Goal: Browse casually

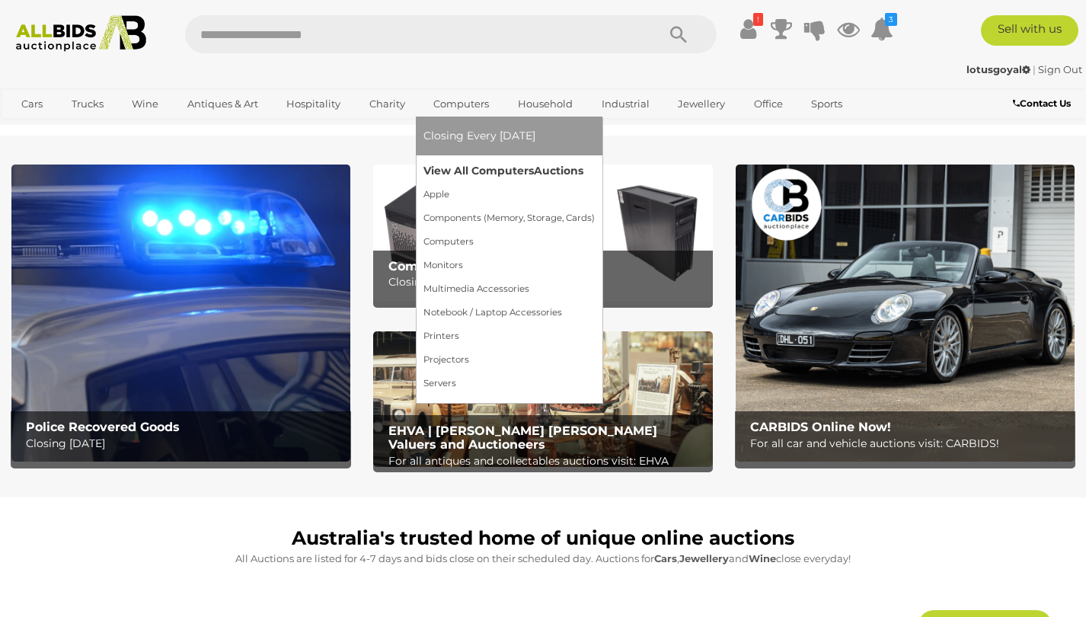
click at [466, 164] on link "View All Computers Auctions" at bounding box center [509, 171] width 171 height 24
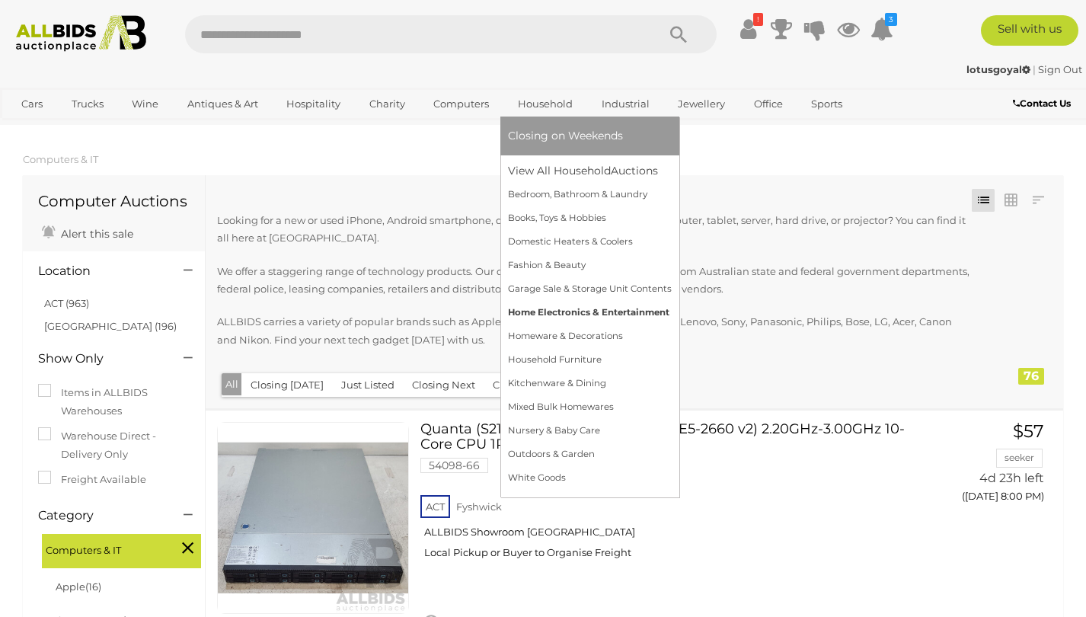
click at [558, 311] on link "Home Electronics & Entertainment" at bounding box center [590, 313] width 164 height 24
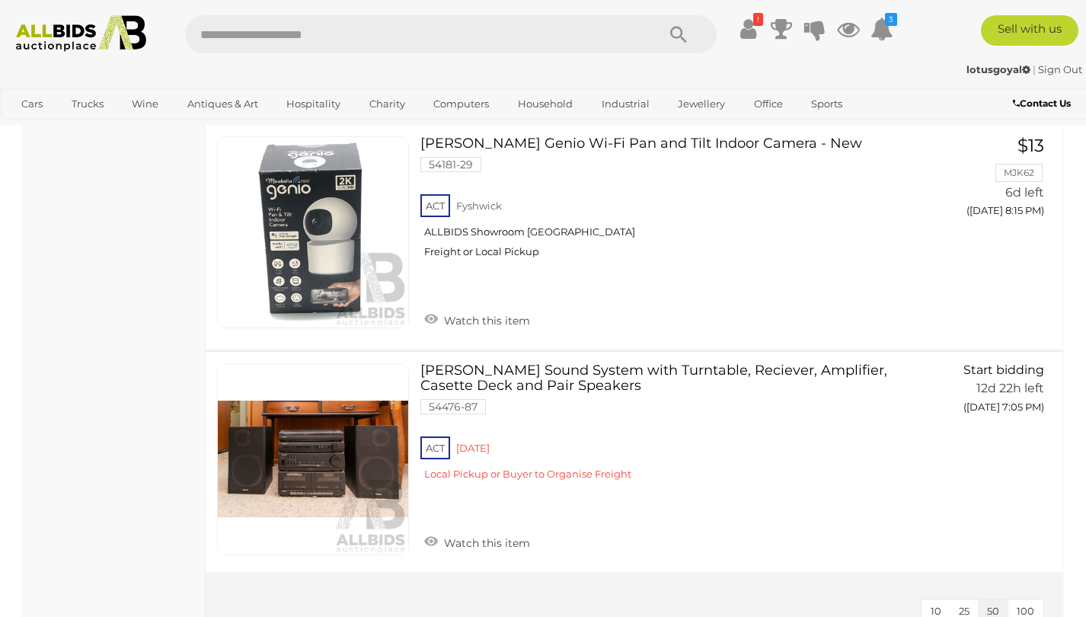
scroll to position [6757, 0]
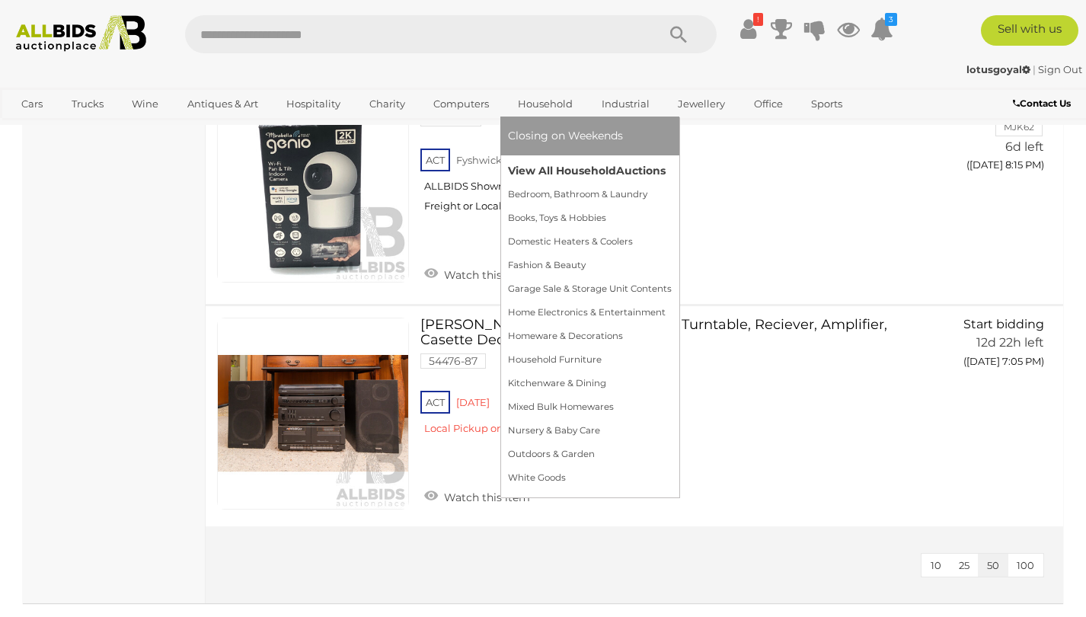
click at [551, 165] on link "View All Household Auctions" at bounding box center [590, 171] width 164 height 24
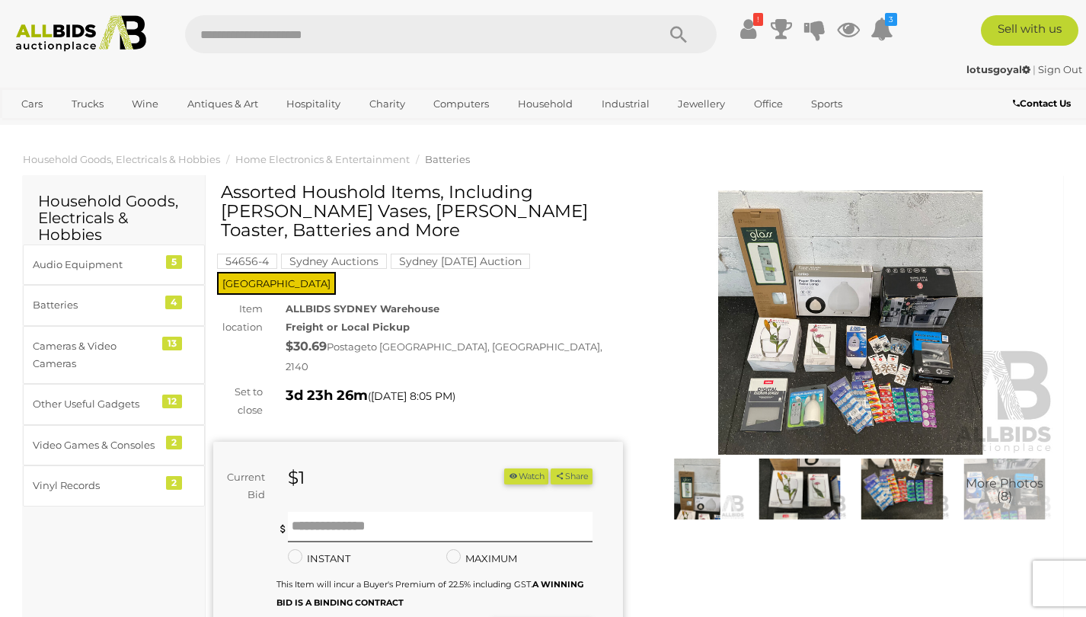
click at [826, 283] on img at bounding box center [851, 322] width 410 height 264
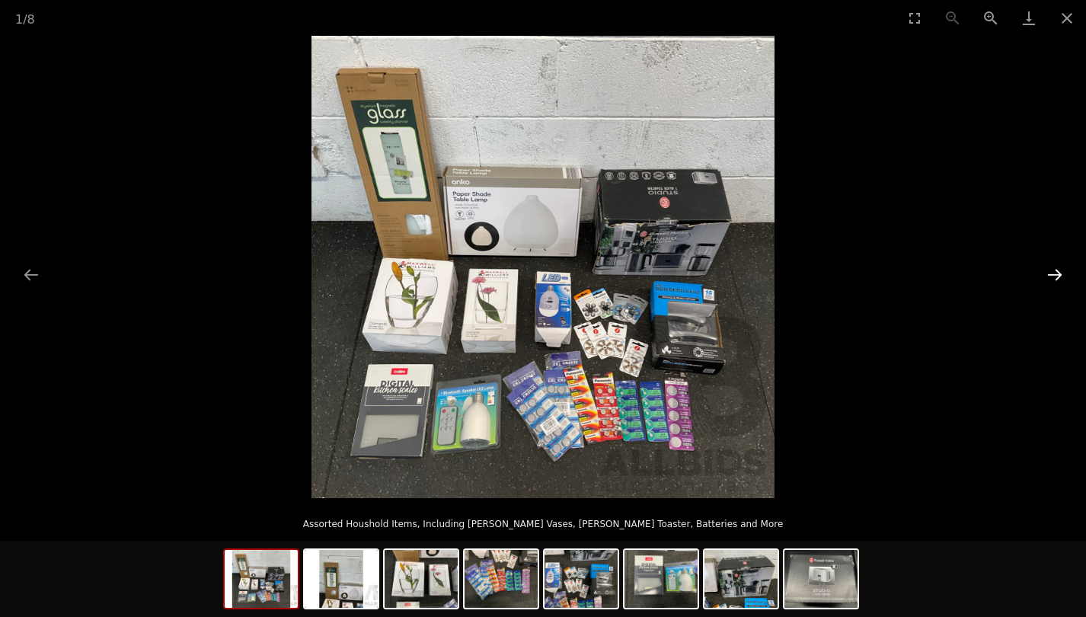
click at [1054, 268] on button "Next slide" at bounding box center [1055, 275] width 32 height 30
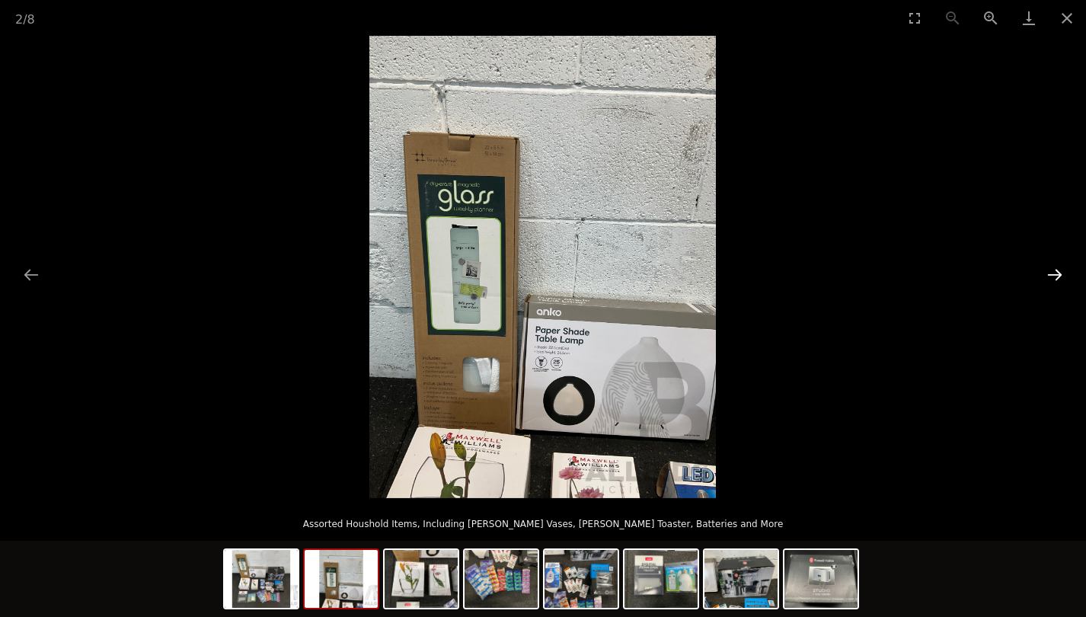
click at [1054, 268] on button "Next slide" at bounding box center [1055, 275] width 32 height 30
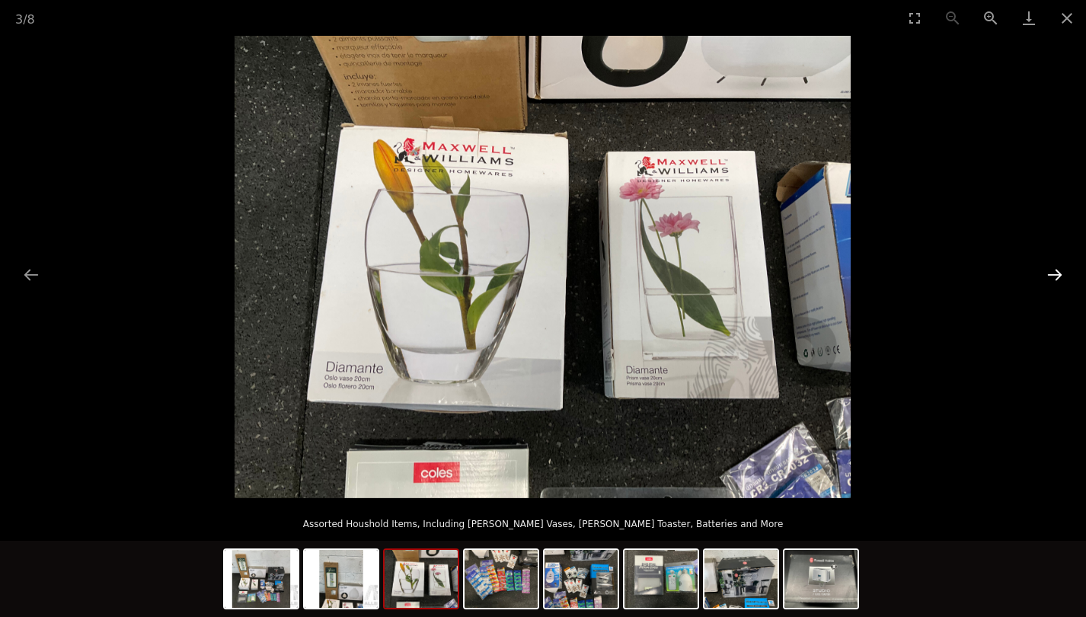
click at [1054, 268] on button "Next slide" at bounding box center [1055, 275] width 32 height 30
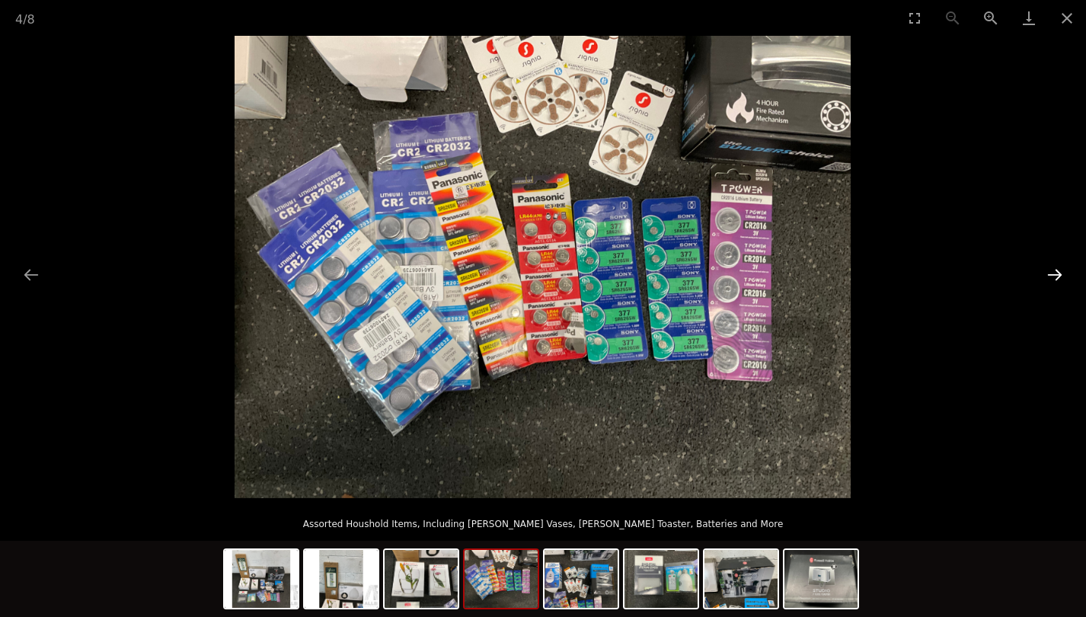
click at [1054, 268] on button "Next slide" at bounding box center [1055, 275] width 32 height 30
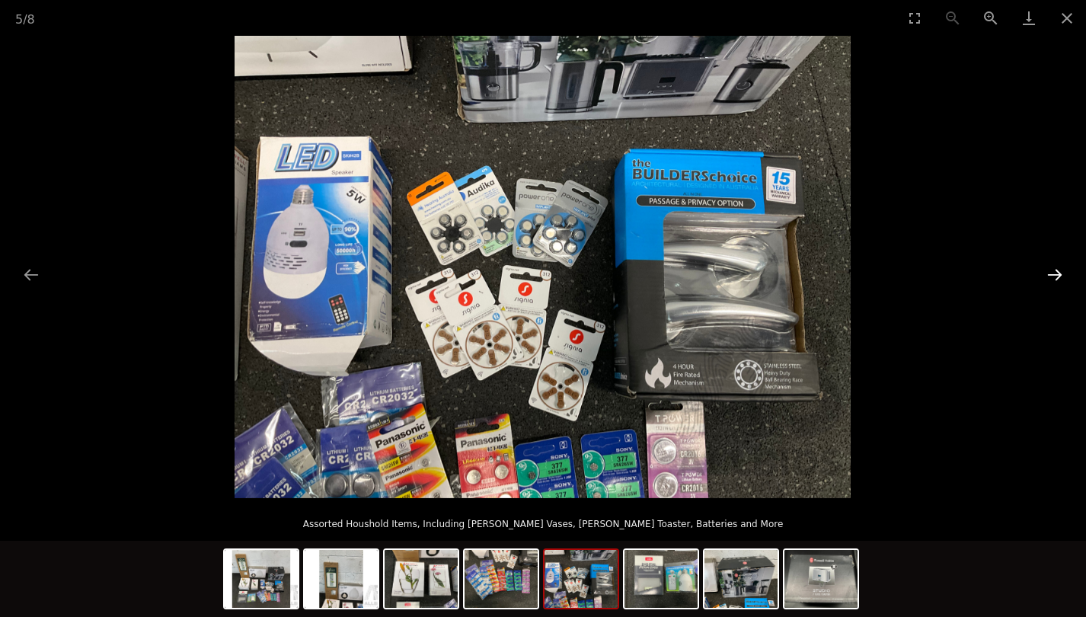
click at [1054, 268] on button "Next slide" at bounding box center [1055, 275] width 32 height 30
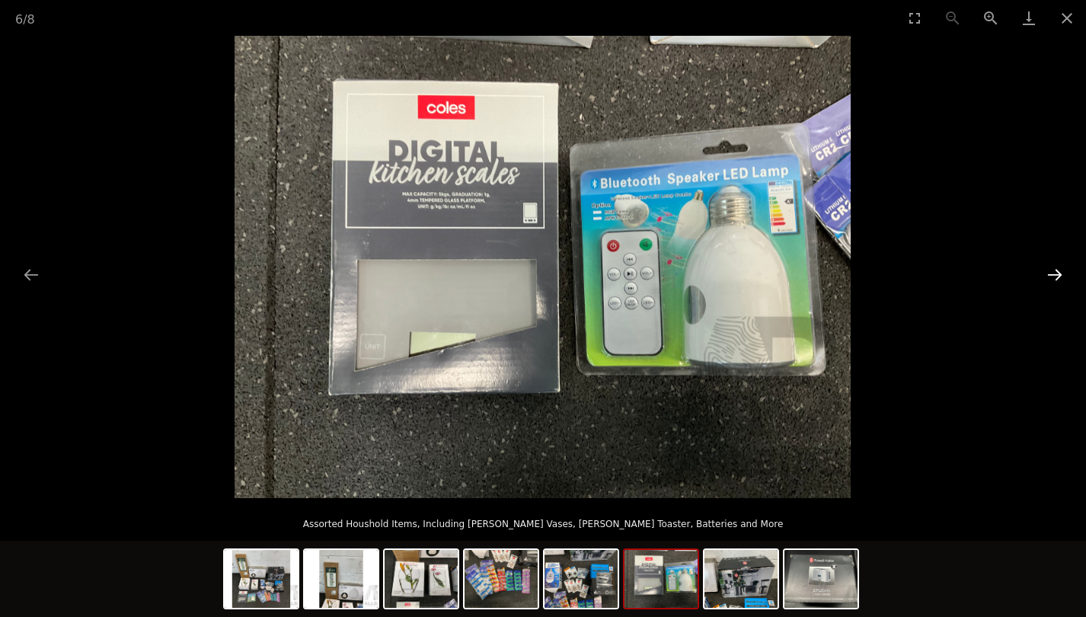
click at [1054, 268] on button "Next slide" at bounding box center [1055, 275] width 32 height 30
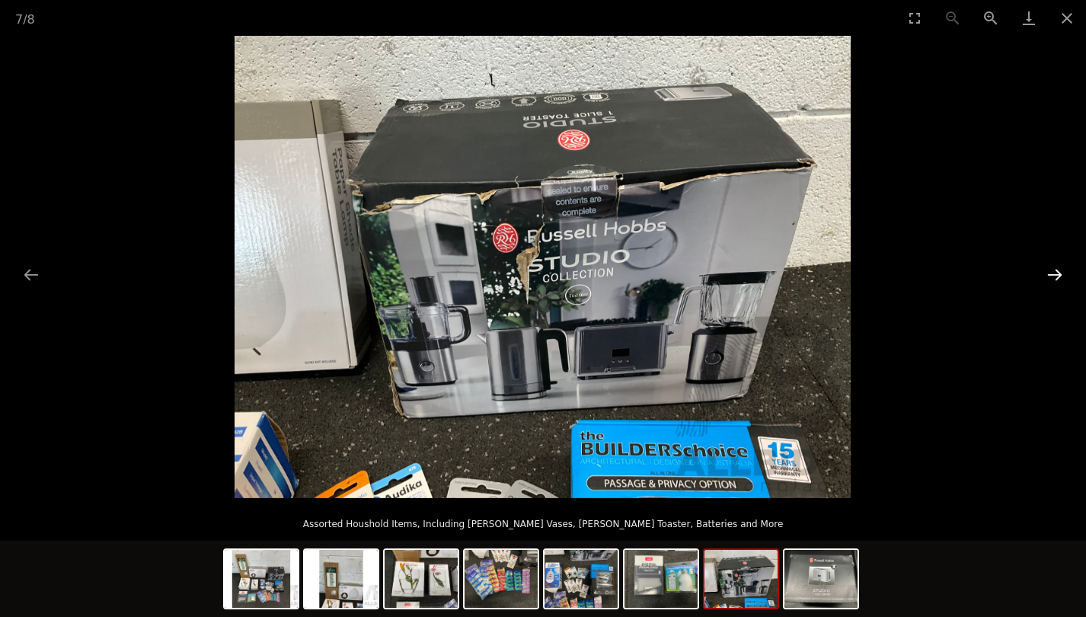
click at [1054, 268] on button "Next slide" at bounding box center [1055, 275] width 32 height 30
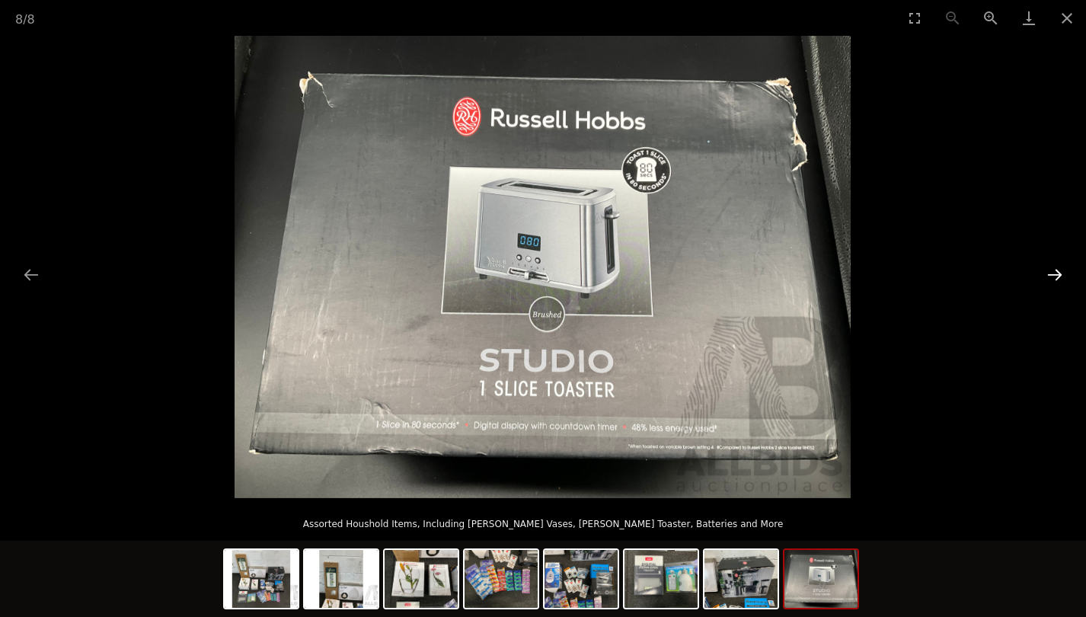
click at [1054, 268] on button "Next slide" at bounding box center [1055, 275] width 32 height 30
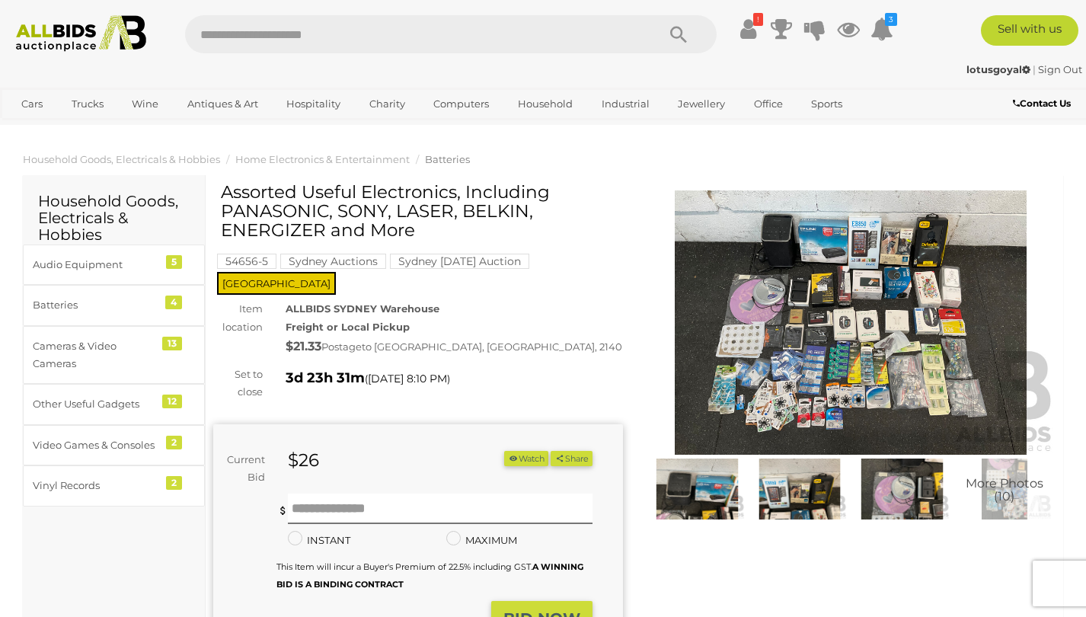
click at [828, 293] on img at bounding box center [851, 322] width 410 height 264
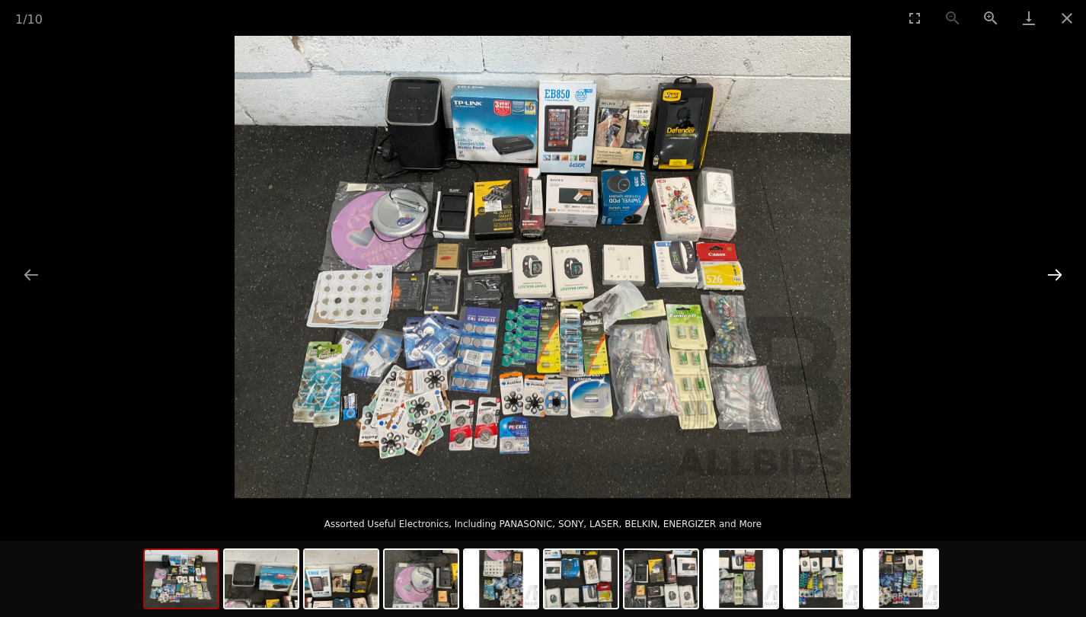
click at [1051, 272] on button "Next slide" at bounding box center [1055, 275] width 32 height 30
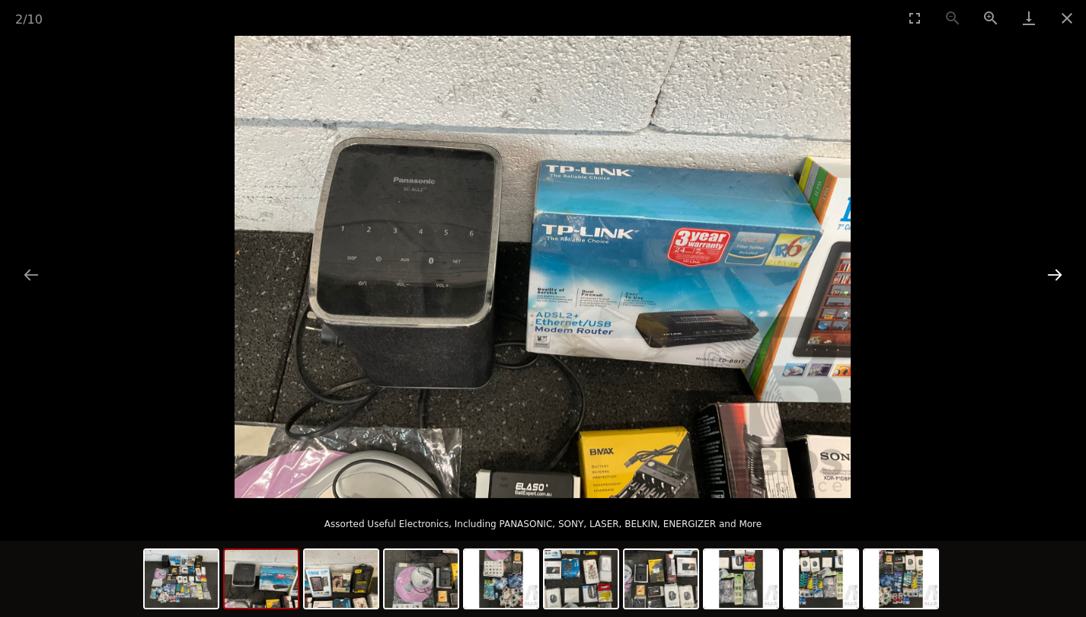
click at [1051, 272] on button "Next slide" at bounding box center [1055, 275] width 32 height 30
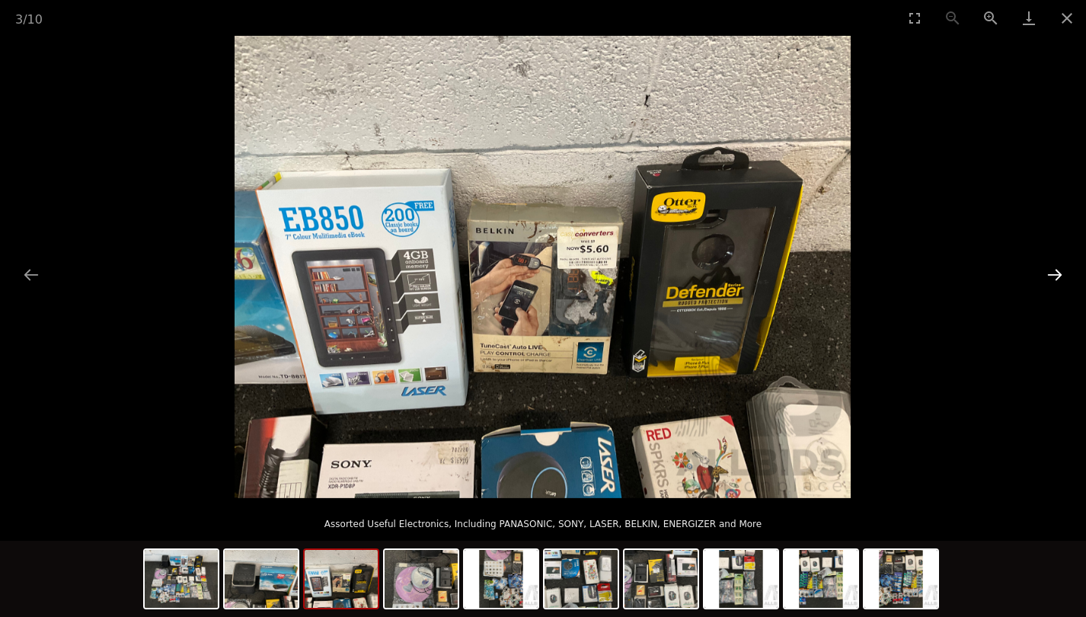
click at [1051, 272] on button "Next slide" at bounding box center [1055, 275] width 32 height 30
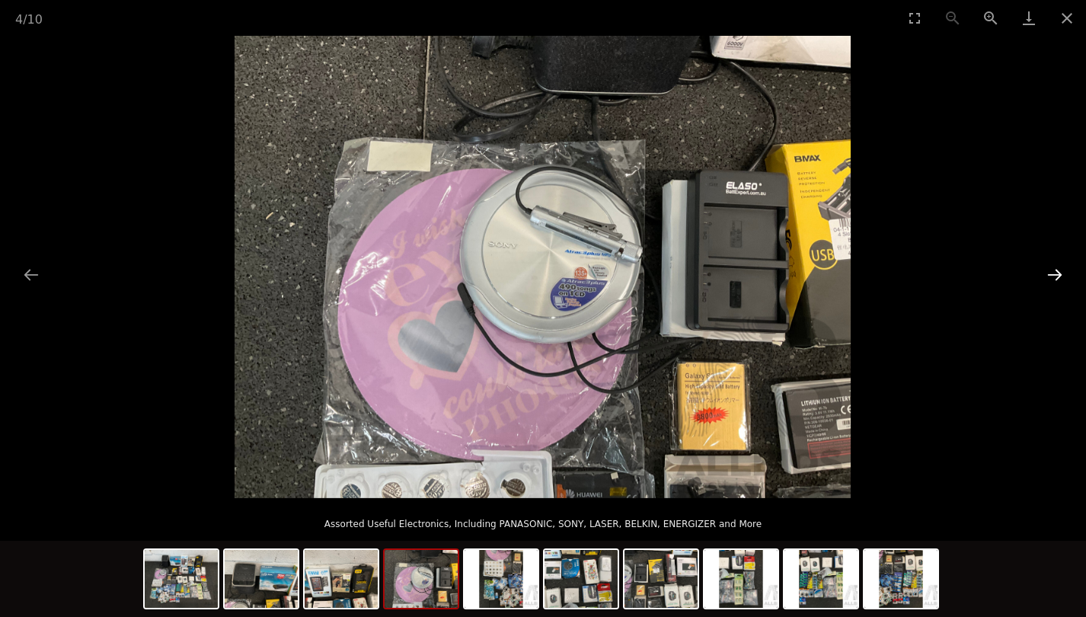
click at [1051, 272] on button "Next slide" at bounding box center [1055, 275] width 32 height 30
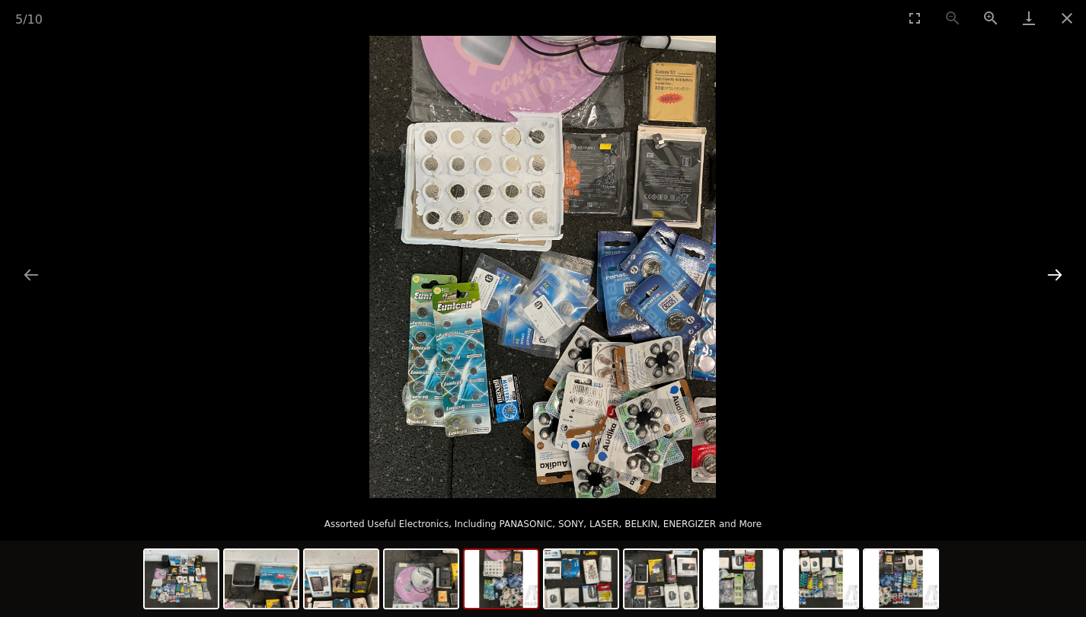
click at [1051, 272] on button "Next slide" at bounding box center [1055, 275] width 32 height 30
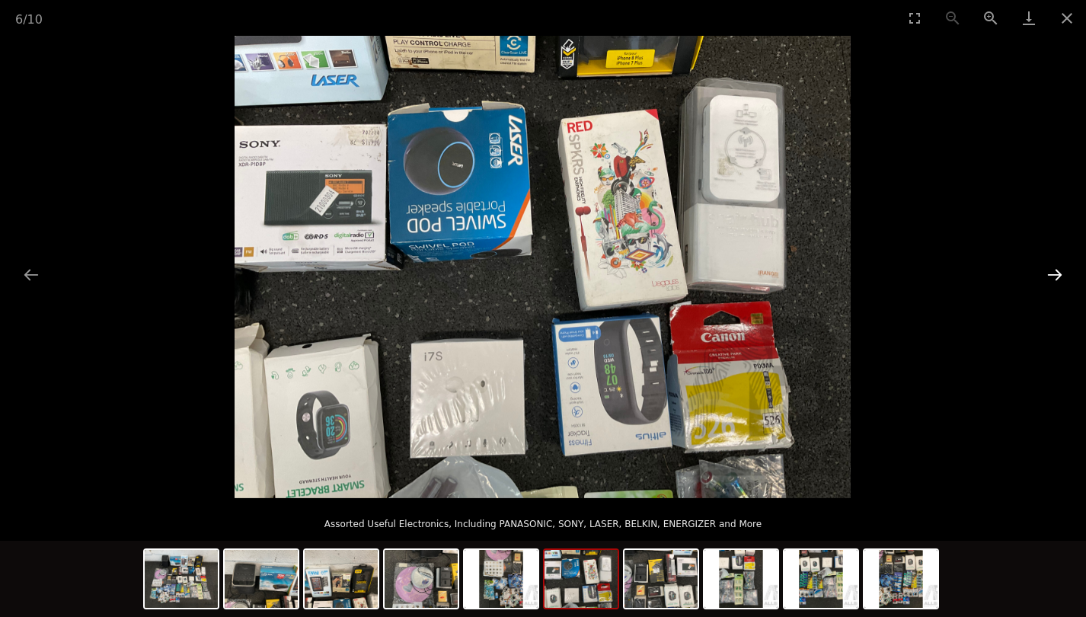
click at [1051, 272] on button "Next slide" at bounding box center [1055, 275] width 32 height 30
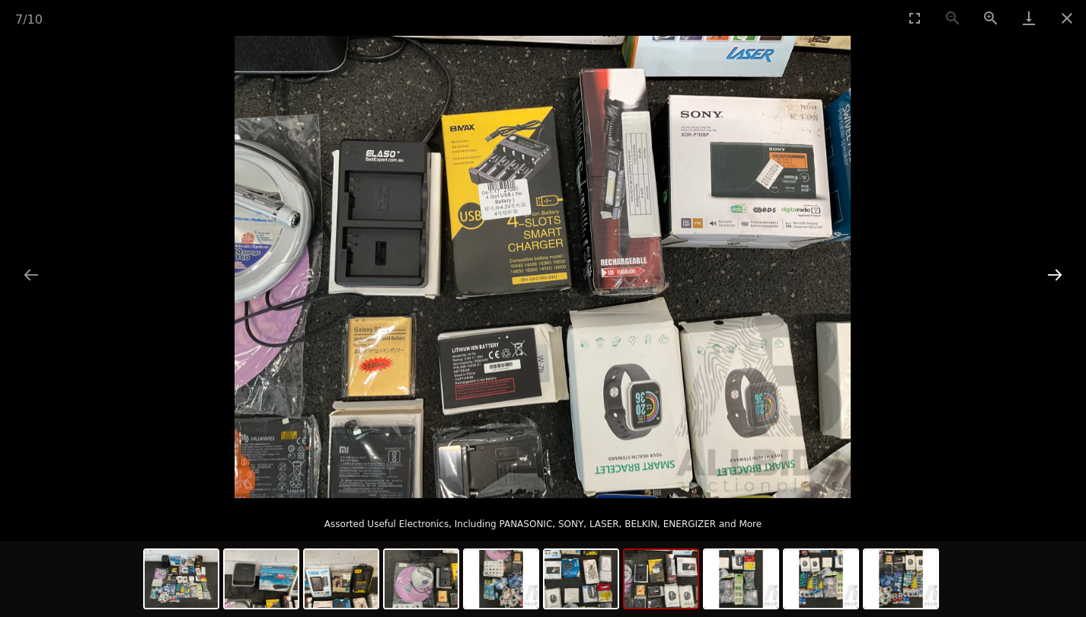
click at [1051, 272] on button "Next slide" at bounding box center [1055, 275] width 32 height 30
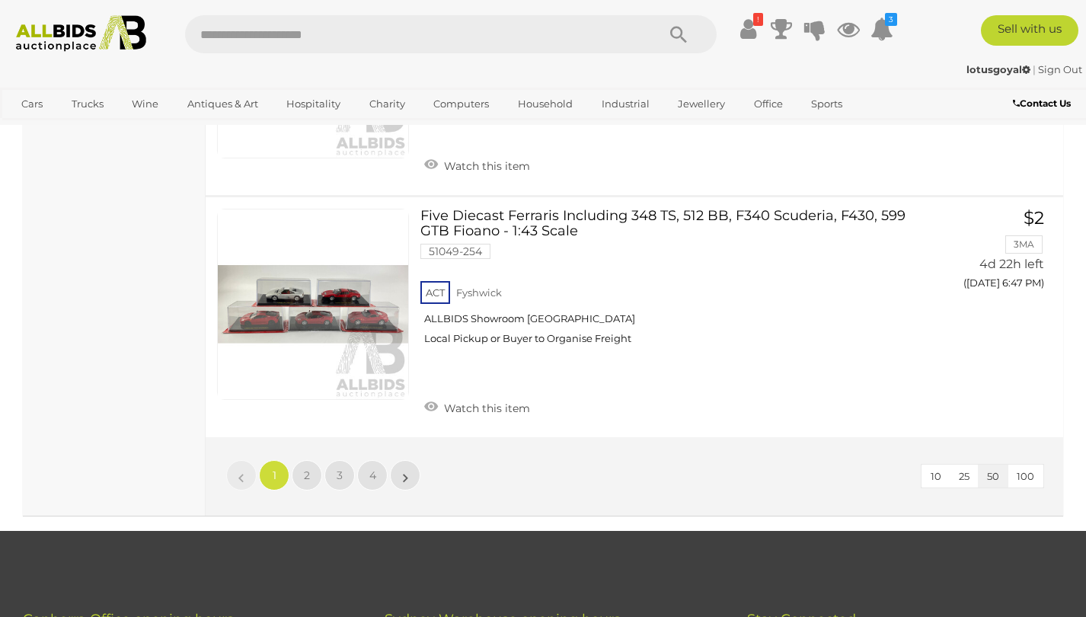
scroll to position [12057, 0]
